Goal: Contribute content

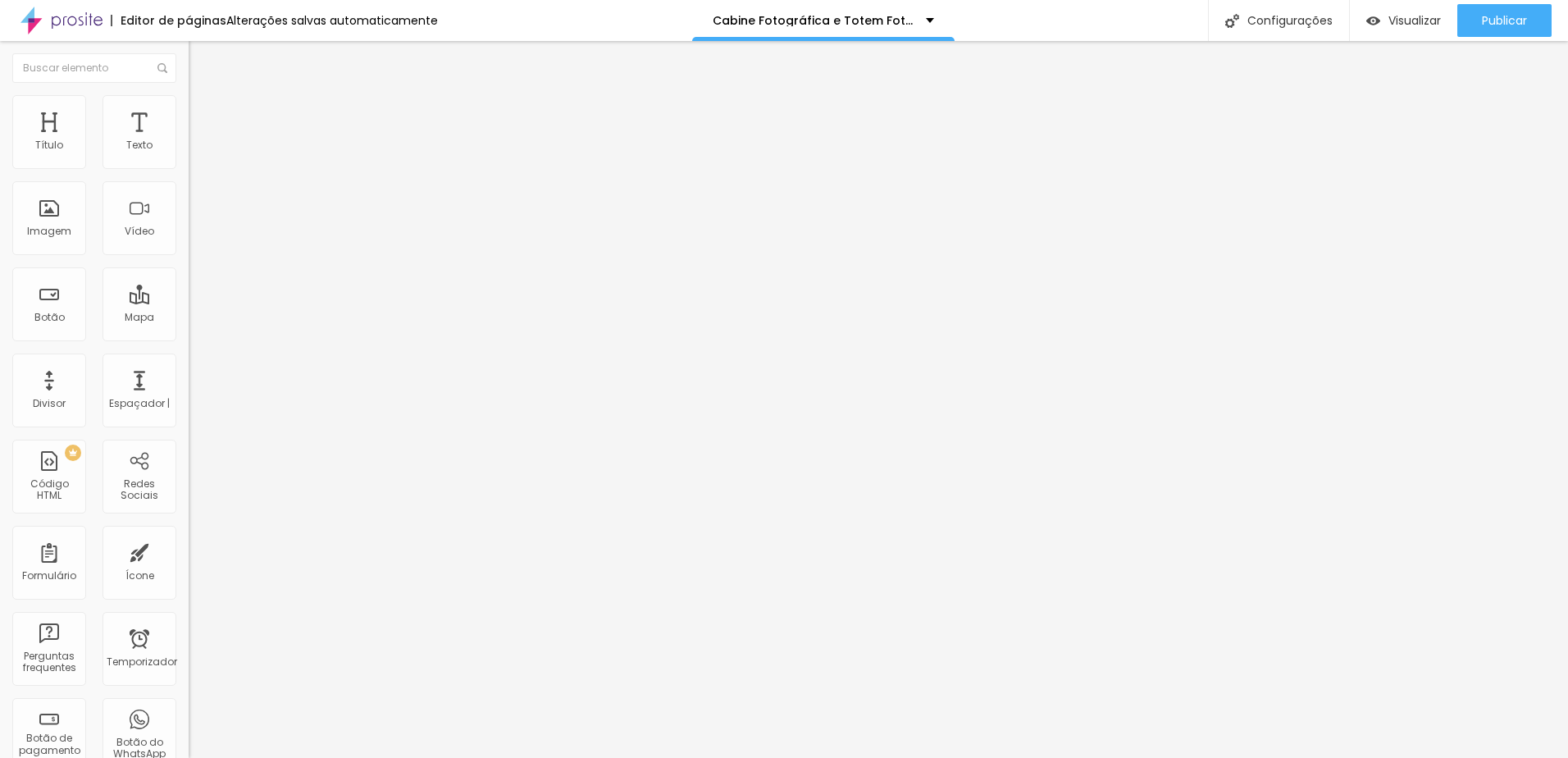
click at [188, 154] on input "text" at bounding box center [287, 146] width 197 height 17
paste input "[URL][DOMAIN_NAME]"
type input "[URL][DOMAIN_NAME]"
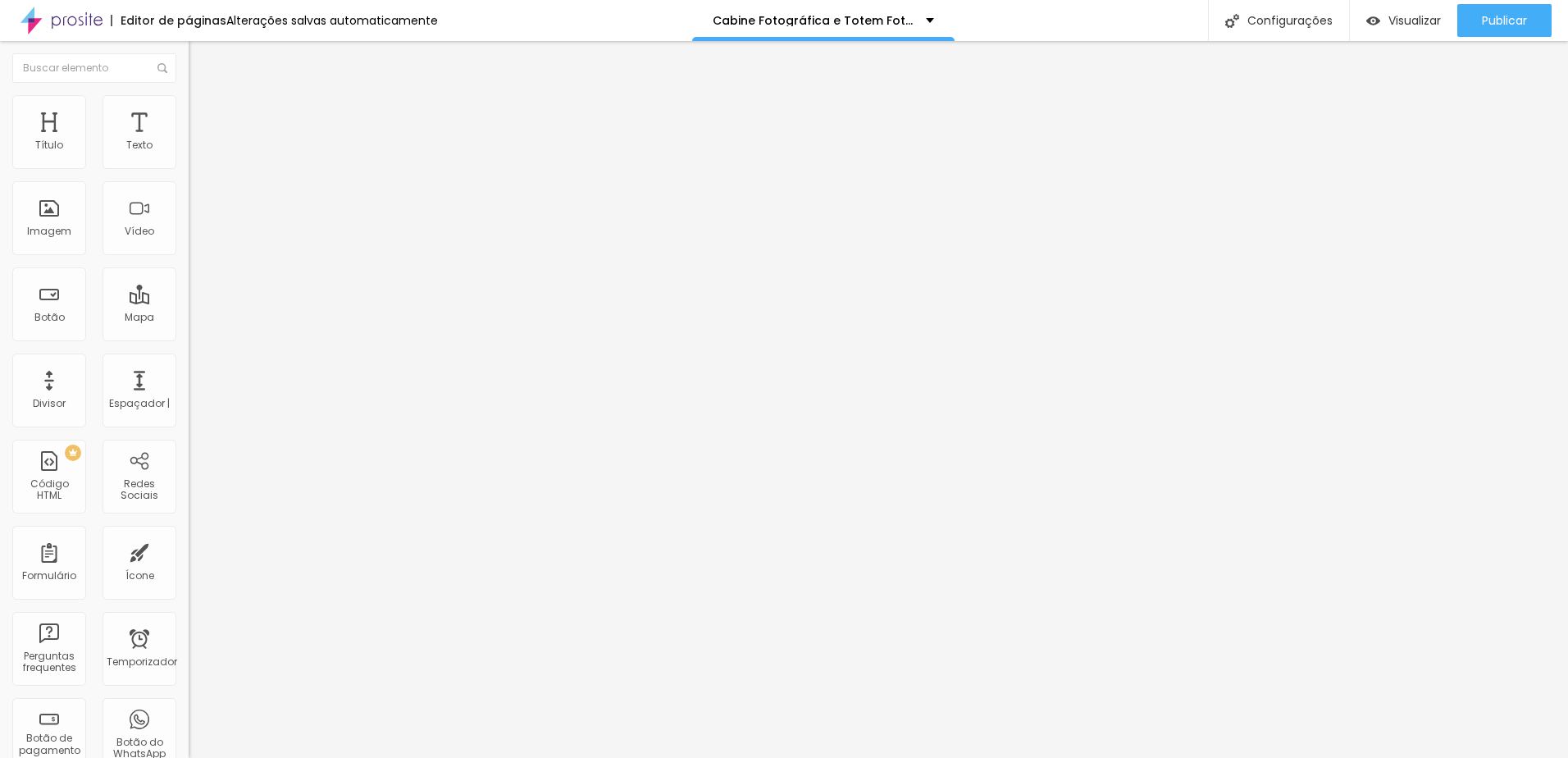
click at [188, 245] on span "Padrão 4:3" at bounding box center [215, 238] width 54 height 14
click at [188, 288] on div "Vertical 1 3:4" at bounding box center [282, 283] width 188 height 10
click at [188, 299] on div "Vertical 2 9:16" at bounding box center [282, 293] width 188 height 10
click at [1489, 27] on span "Publicar" at bounding box center [1505, 20] width 45 height 13
click at [1511, 17] on span "Publicar" at bounding box center [1505, 20] width 45 height 13
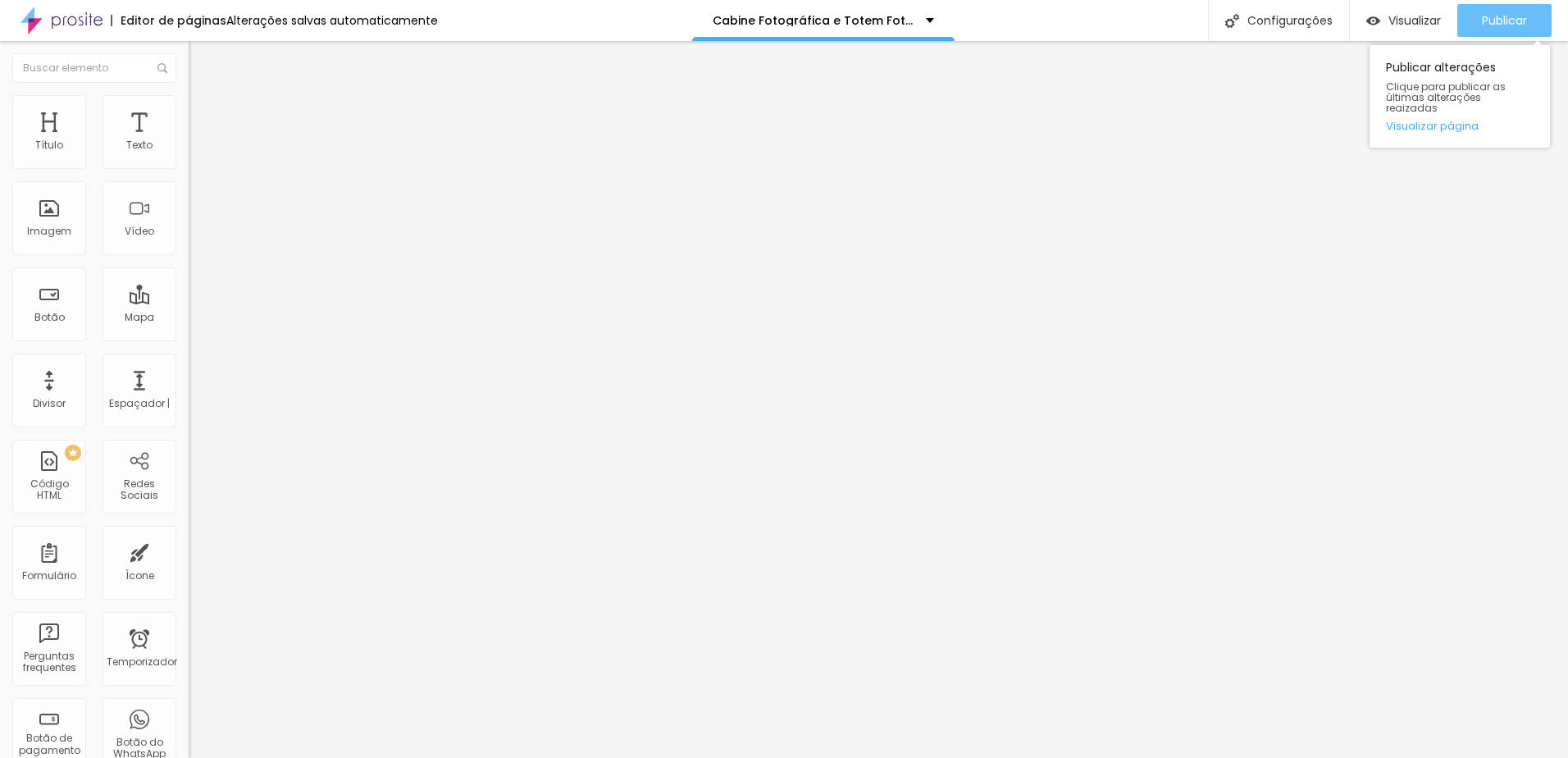
click at [1503, 22] on span "Publicar" at bounding box center [1505, 20] width 45 height 13
click at [1504, 18] on span "Publicar" at bounding box center [1505, 20] width 45 height 13
click at [1495, 27] on span "Publicar" at bounding box center [1514, 20] width 45 height 13
